Goal: Transaction & Acquisition: Subscribe to service/newsletter

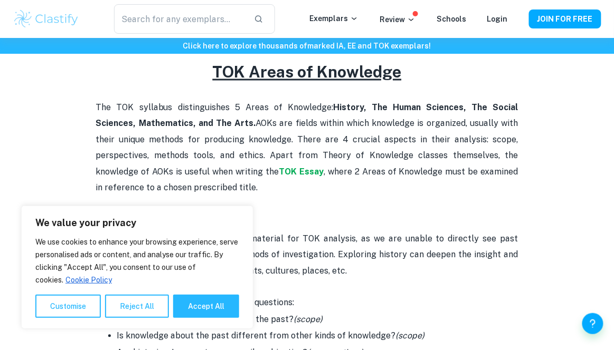
scroll to position [418, 0]
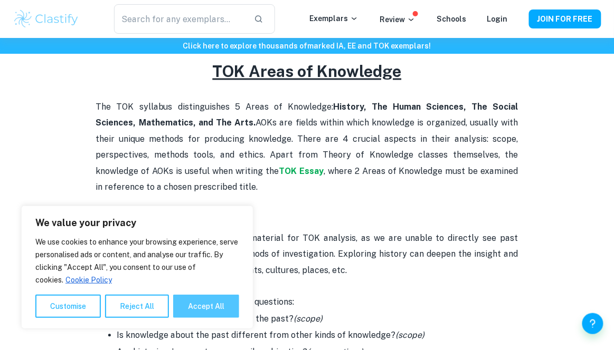
click at [193, 318] on button "Accept All" at bounding box center [206, 306] width 66 height 23
checkbox input "true"
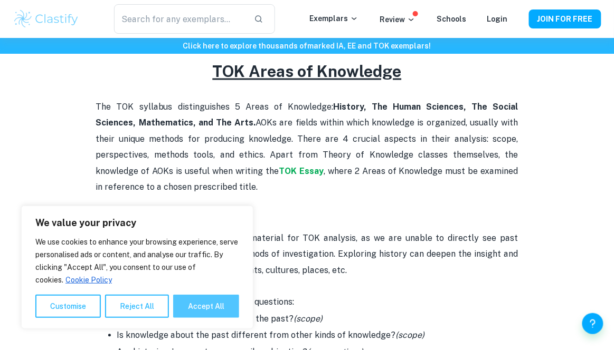
checkbox input "true"
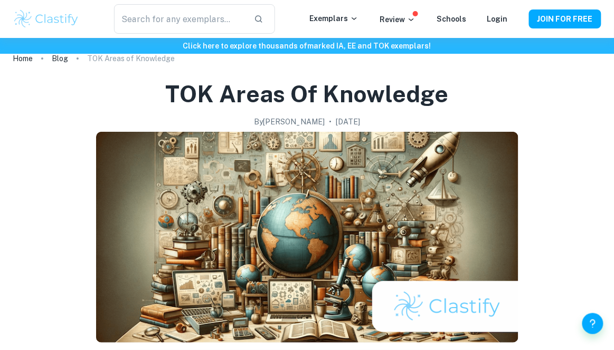
scroll to position [4, 0]
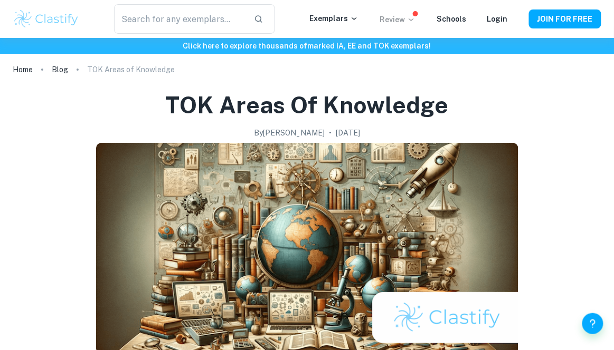
click at [401, 24] on p "Review" at bounding box center [397, 20] width 36 height 12
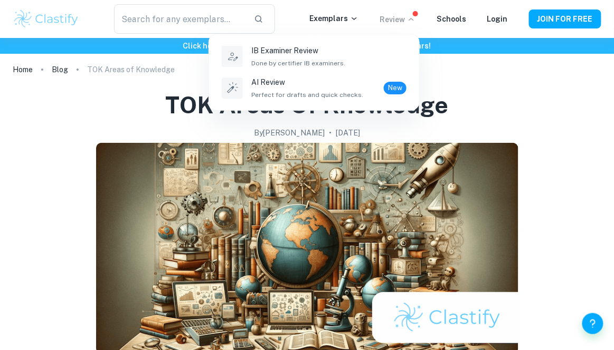
click at [514, 111] on div at bounding box center [307, 175] width 614 height 350
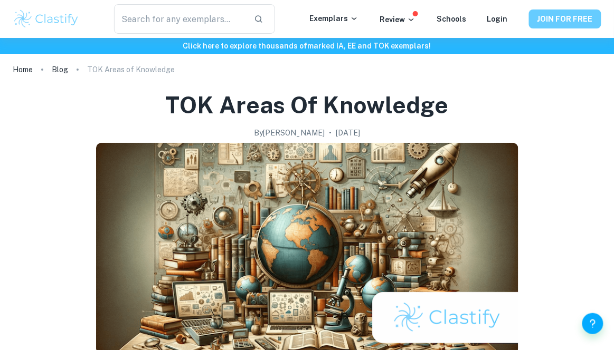
click at [552, 22] on button "JOIN FOR FREE" at bounding box center [565, 18] width 72 height 19
click at [550, 20] on button "JOIN FOR FREE" at bounding box center [565, 18] width 72 height 19
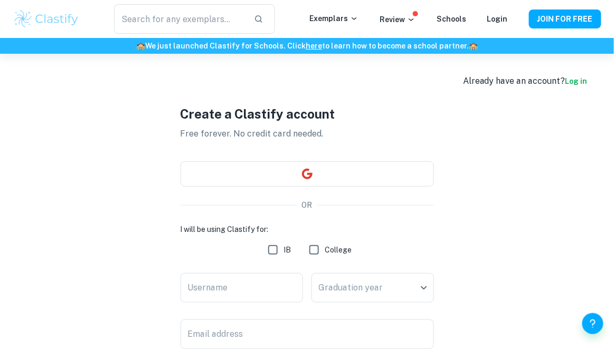
click at [517, 25] on div "​ Exemplars Review Schools Login JOIN FOR FREE" at bounding box center [307, 19] width 614 height 30
click at [504, 16] on link "Login" at bounding box center [497, 19] width 21 height 8
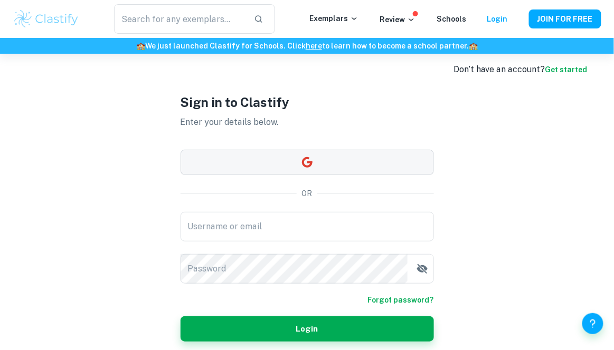
click at [360, 172] on button "button" at bounding box center [306, 162] width 253 height 25
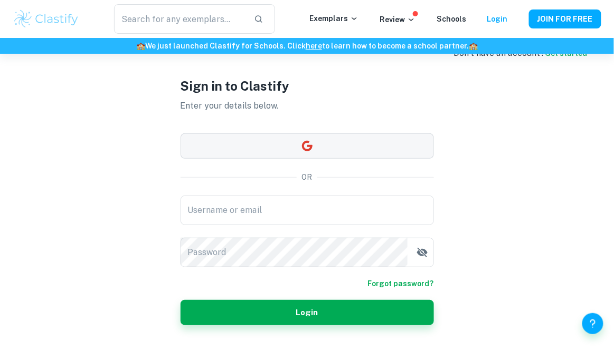
scroll to position [45, 0]
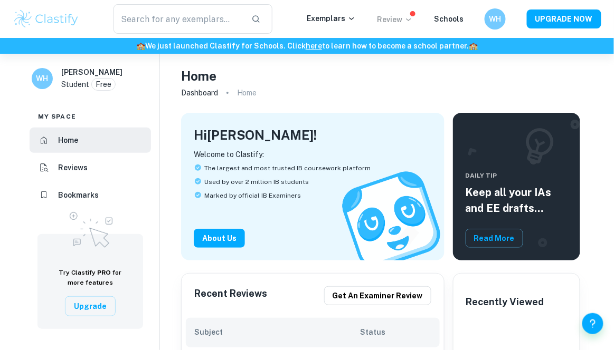
click at [408, 20] on icon at bounding box center [408, 19] width 8 height 8
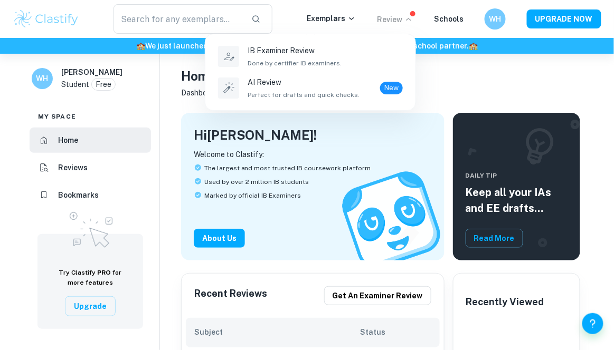
click at [387, 27] on div at bounding box center [307, 175] width 614 height 350
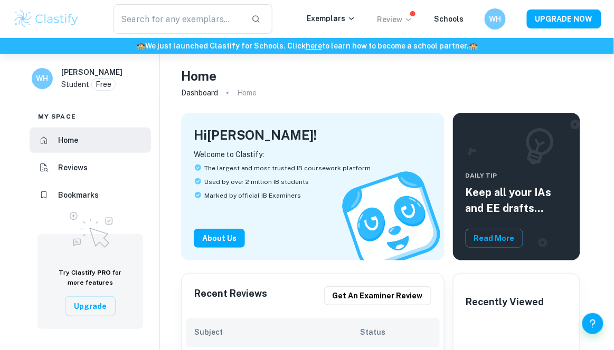
click at [104, 84] on p "Free" at bounding box center [103, 85] width 16 height 12
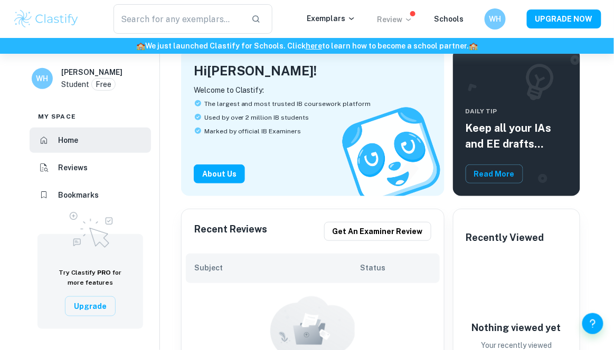
scroll to position [63, 0]
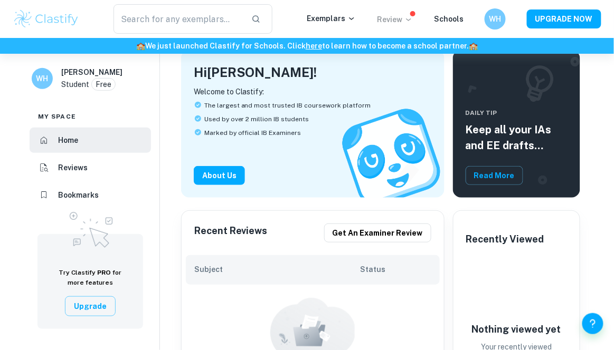
click at [94, 317] on button "Upgrade" at bounding box center [90, 307] width 51 height 20
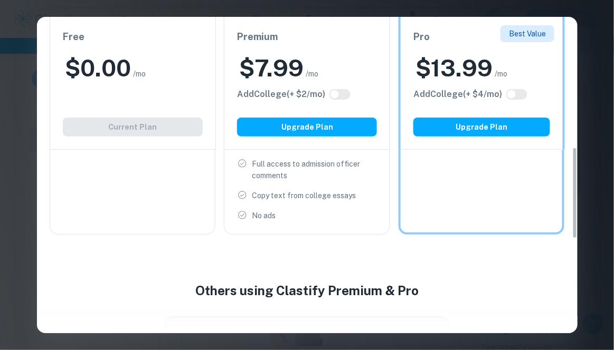
scroll to position [498, 0]
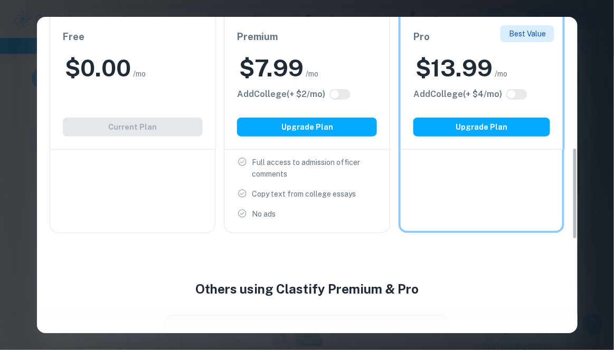
click at [601, 165] on div "Easily Ace Your IB Coursework & Crush College Essays. Get Clastify Premium Get …" at bounding box center [307, 175] width 614 height 350
